Goal: Task Accomplishment & Management: Use online tool/utility

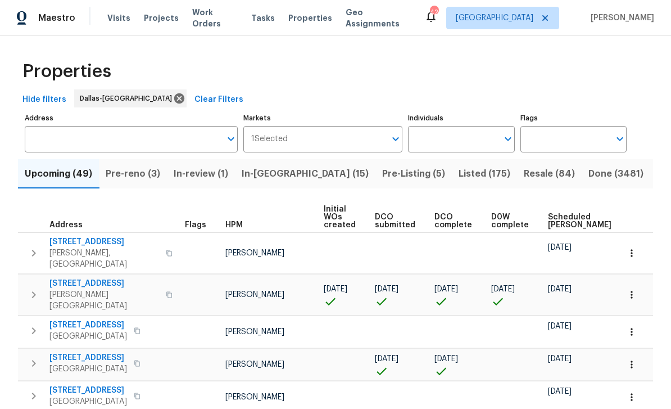
click at [452, 137] on input "text" at bounding box center [452, 139] width 89 height 26
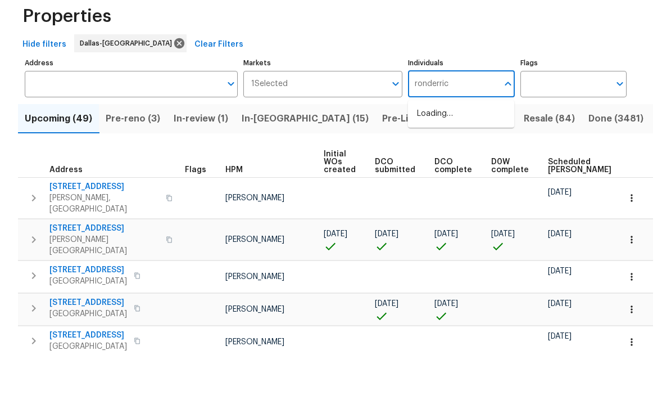
type input "ronderrick"
click at [475, 163] on li "[PERSON_NAME]" at bounding box center [461, 175] width 88 height 24
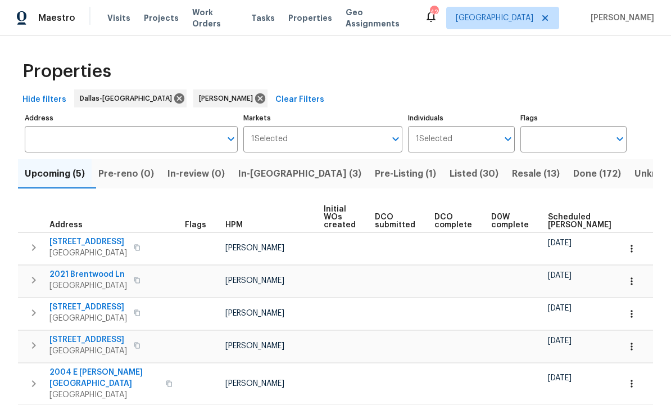
click at [265, 175] on span "In-[GEOGRAPHIC_DATA] (3)" at bounding box center [299, 174] width 123 height 16
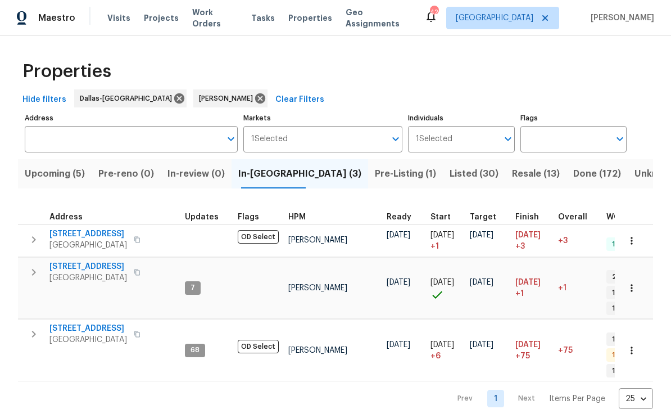
click at [103, 323] on span "[STREET_ADDRESS]" at bounding box center [88, 328] width 78 height 11
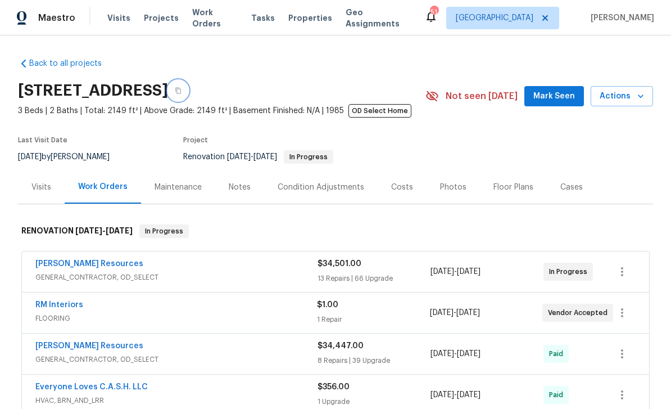
click at [182, 92] on icon "button" at bounding box center [178, 90] width 7 height 7
click at [640, 97] on icon "button" at bounding box center [641, 95] width 6 height 3
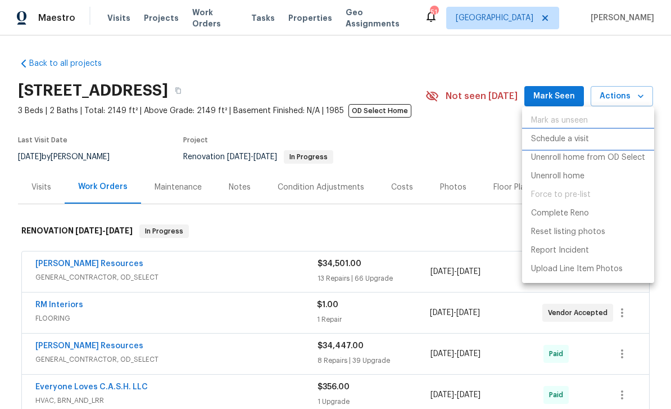
click at [579, 137] on p "Schedule a visit" at bounding box center [560, 139] width 58 height 12
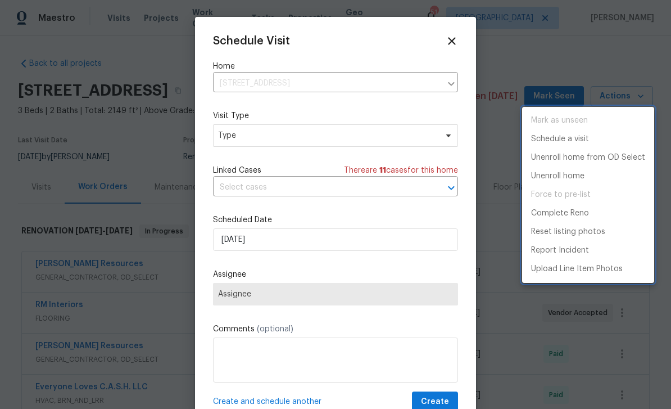
click at [448, 132] on div at bounding box center [335, 204] width 671 height 409
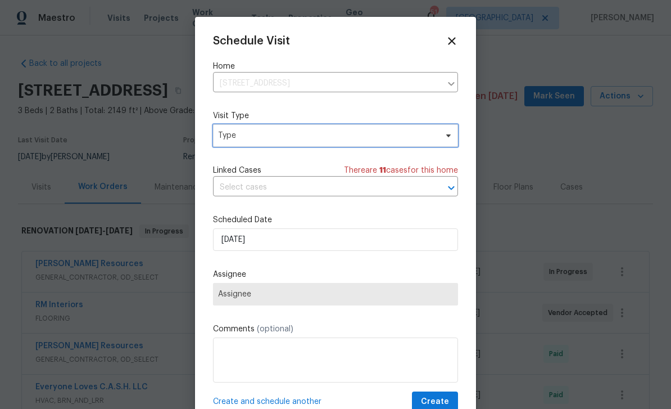
click at [441, 133] on span at bounding box center [447, 135] width 12 height 9
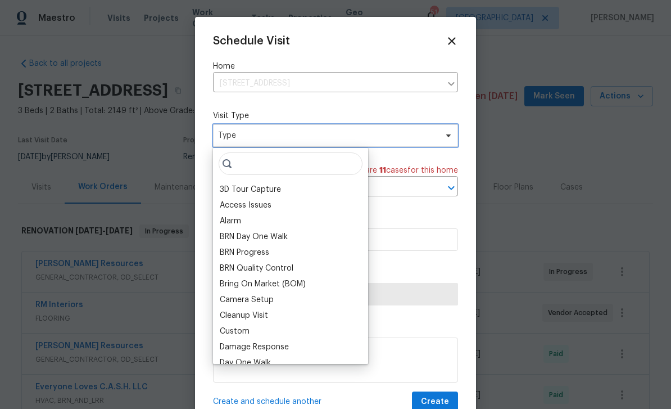
click at [446, 135] on icon at bounding box center [448, 135] width 4 height 3
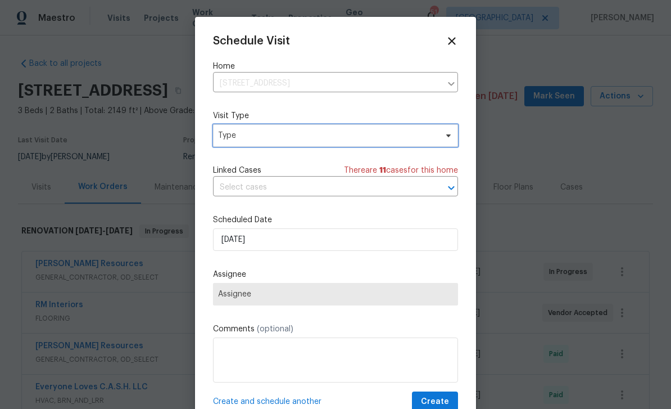
click at [442, 127] on span "Type" at bounding box center [335, 135] width 245 height 22
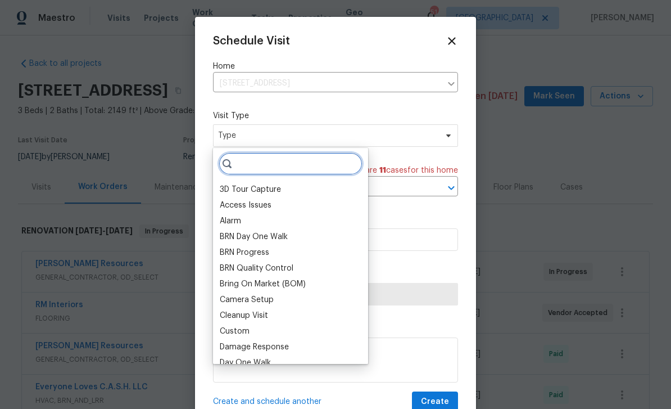
click at [297, 174] on input "search" at bounding box center [291, 163] width 144 height 22
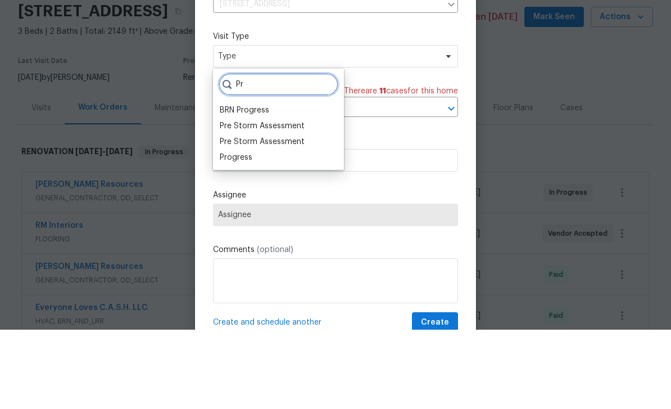
type input "Pr"
click at [272, 229] on div "Progress" at bounding box center [278, 237] width 124 height 16
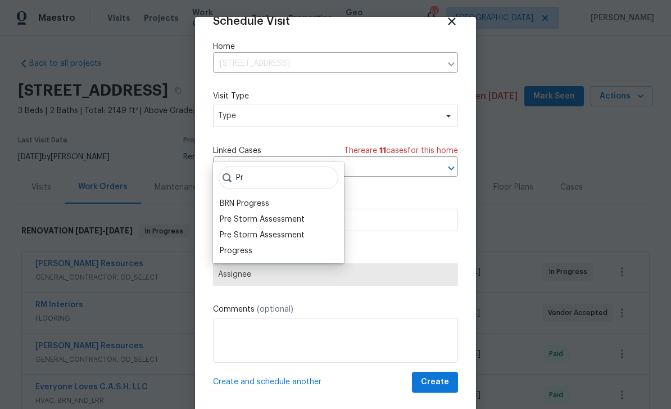
scroll to position [22, 0]
click at [262, 243] on div "Progress" at bounding box center [278, 251] width 124 height 16
click at [248, 245] on div "Progress" at bounding box center [236, 250] width 33 height 11
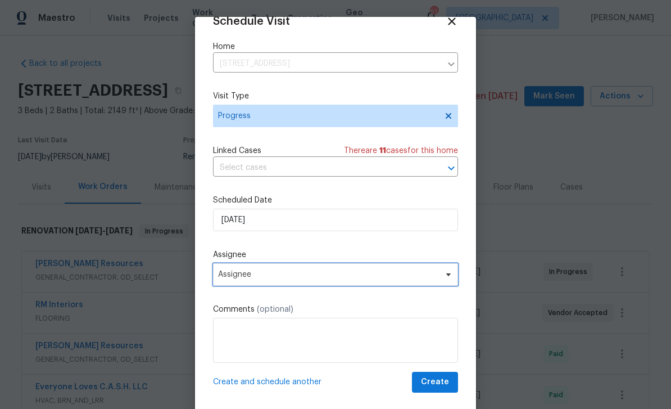
click at [393, 279] on span "Assignee" at bounding box center [335, 274] width 245 height 22
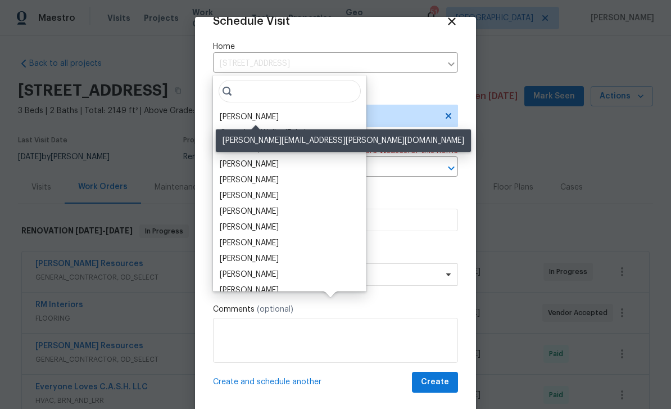
click at [278, 111] on div "[PERSON_NAME]" at bounding box center [249, 116] width 59 height 11
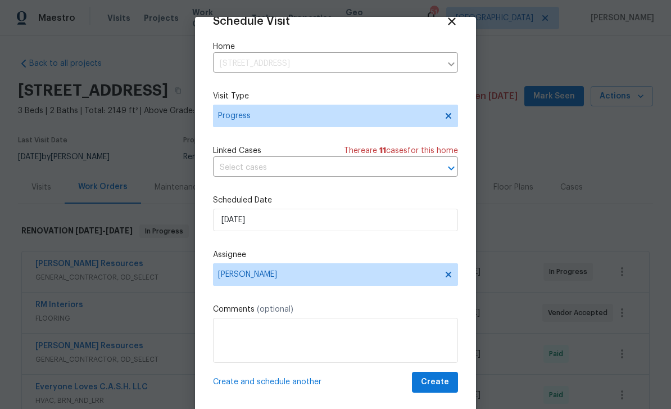
click at [448, 387] on span "Create" at bounding box center [435, 382] width 28 height 14
